Goal: Find specific page/section: Find specific page/section

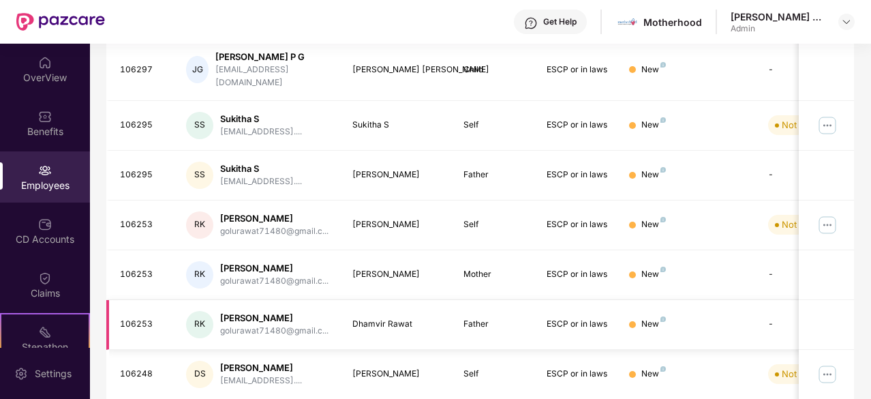
scroll to position [436, 0]
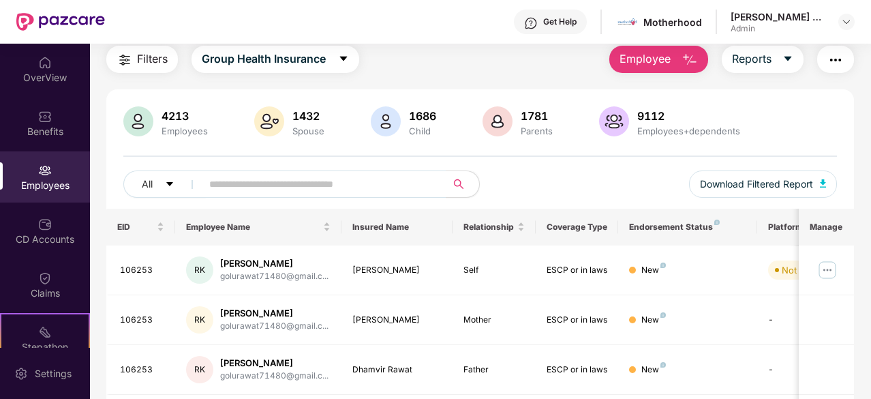
scroll to position [0, 0]
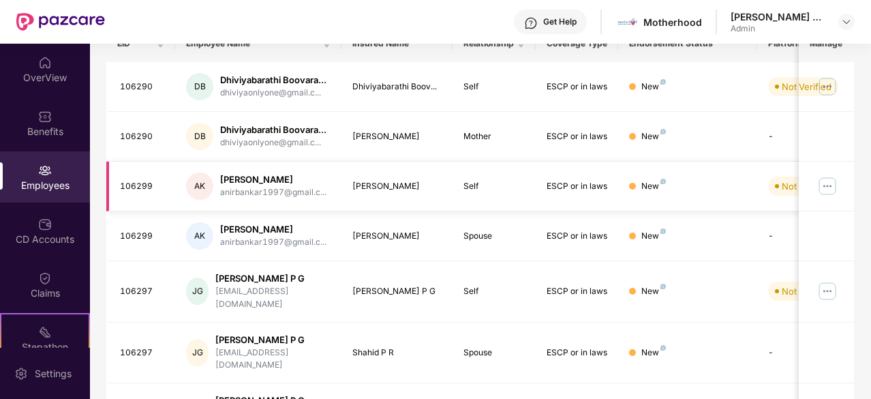
scroll to position [68, 0]
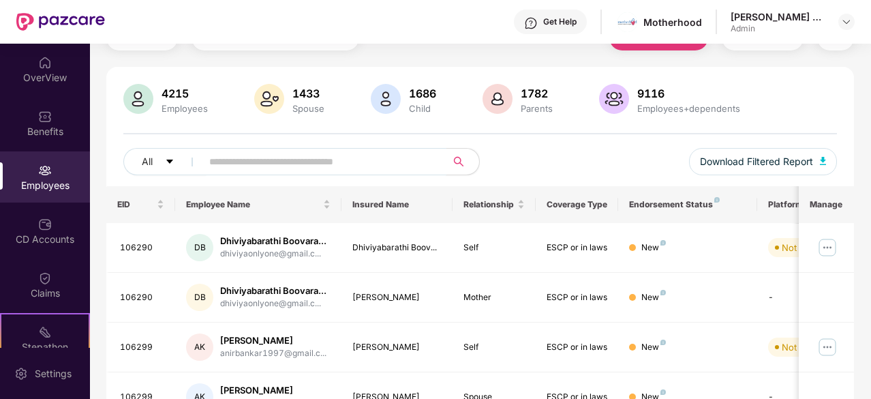
click at [266, 161] on input "text" at bounding box center [318, 161] width 219 height 20
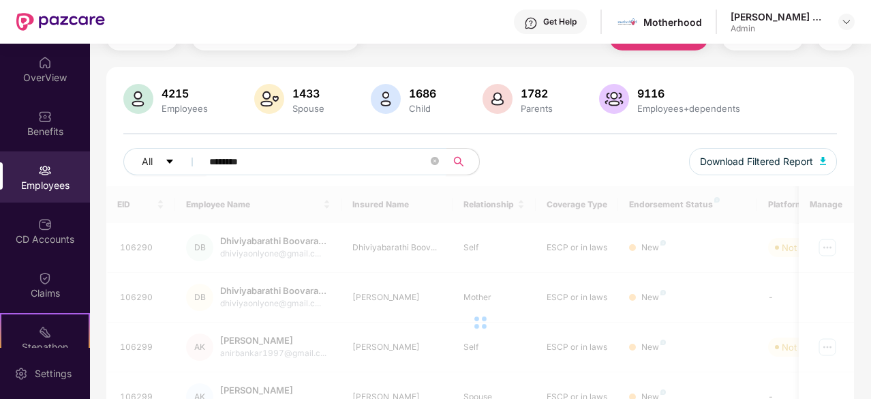
type input "********"
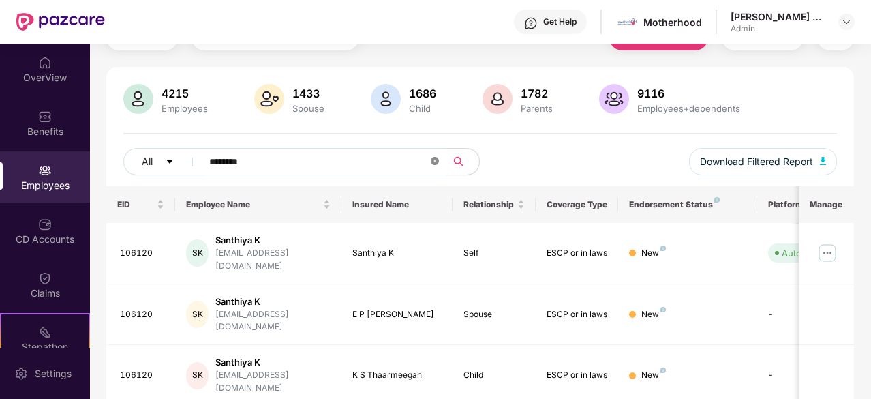
click at [436, 162] on icon "close-circle" at bounding box center [435, 161] width 8 height 8
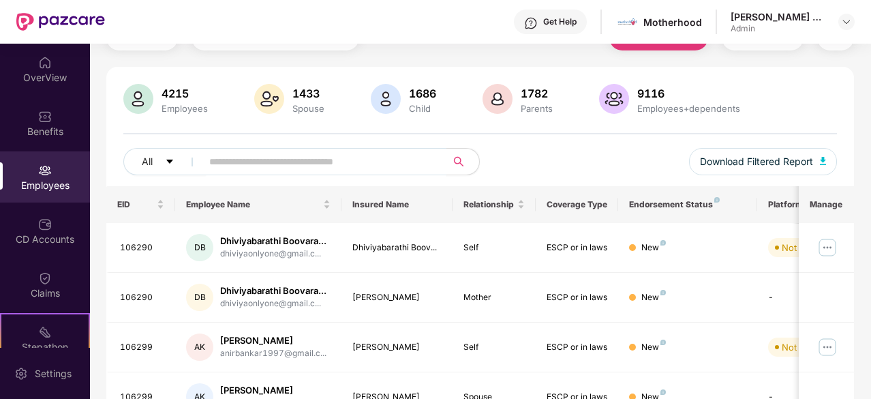
click at [224, 162] on input "text" at bounding box center [318, 161] width 219 height 20
